Goal: Check status: Check status

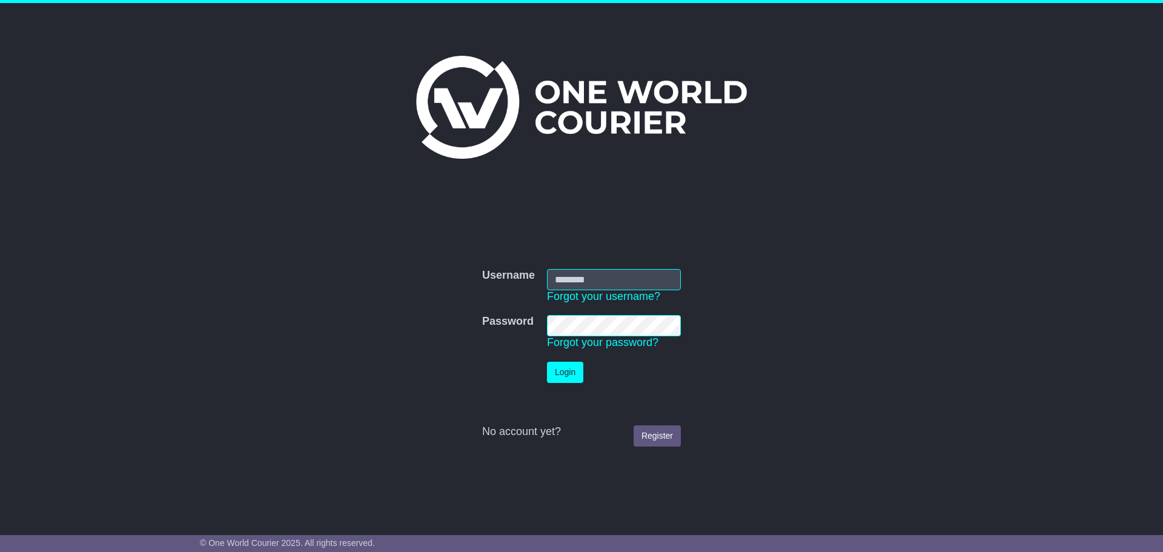
type input "**********"
click at [568, 377] on button "Login" at bounding box center [565, 372] width 36 height 21
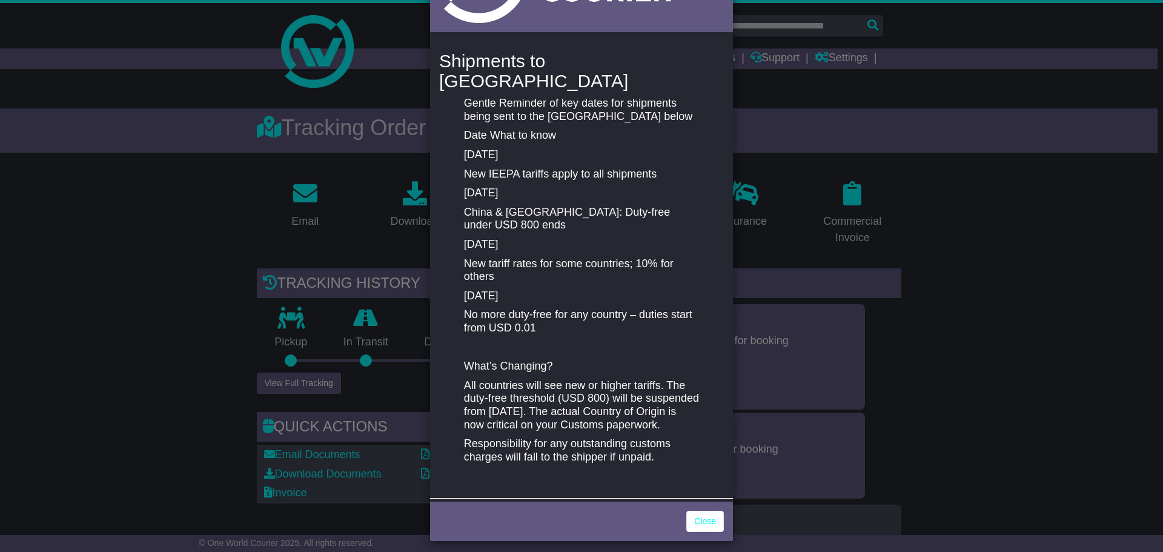
scroll to position [121, 0]
click at [707, 512] on link "Close" at bounding box center [705, 520] width 38 height 21
click at [708, 514] on link "Close" at bounding box center [705, 520] width 38 height 21
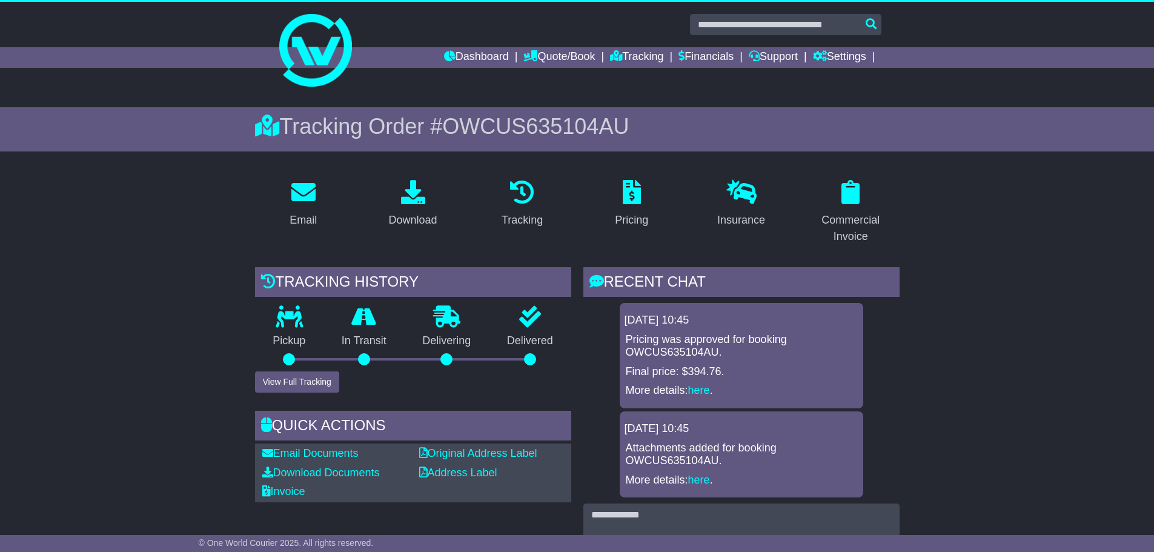
scroll to position [0, 0]
